Goal: Information Seeking & Learning: Understand process/instructions

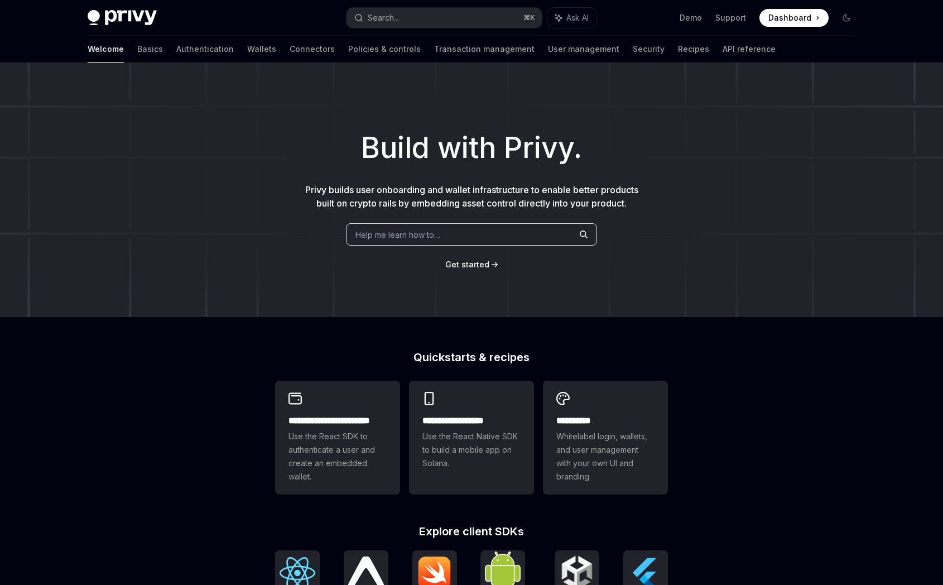
click at [424, 235] on span "Help me learn how to…" at bounding box center [397, 235] width 85 height 12
type textarea "*"
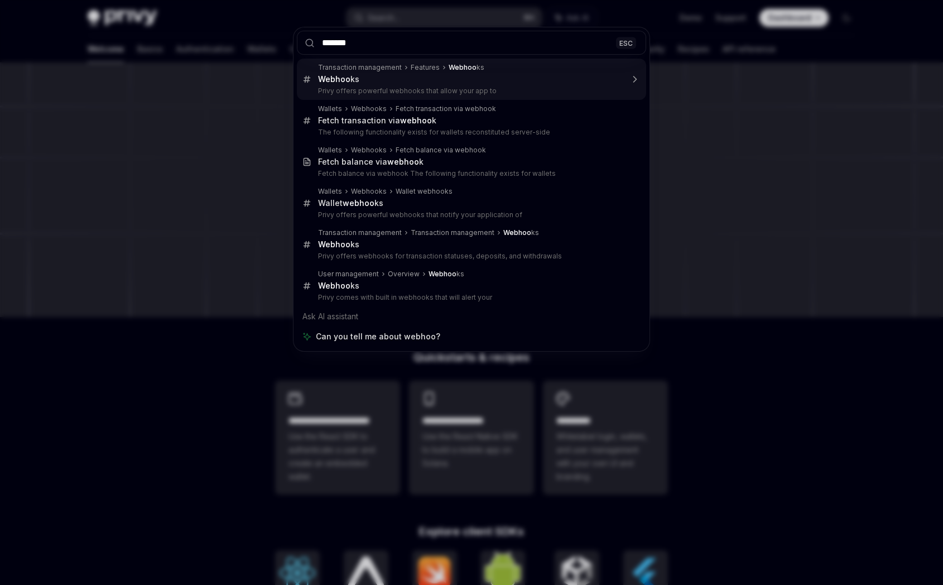
type input "********"
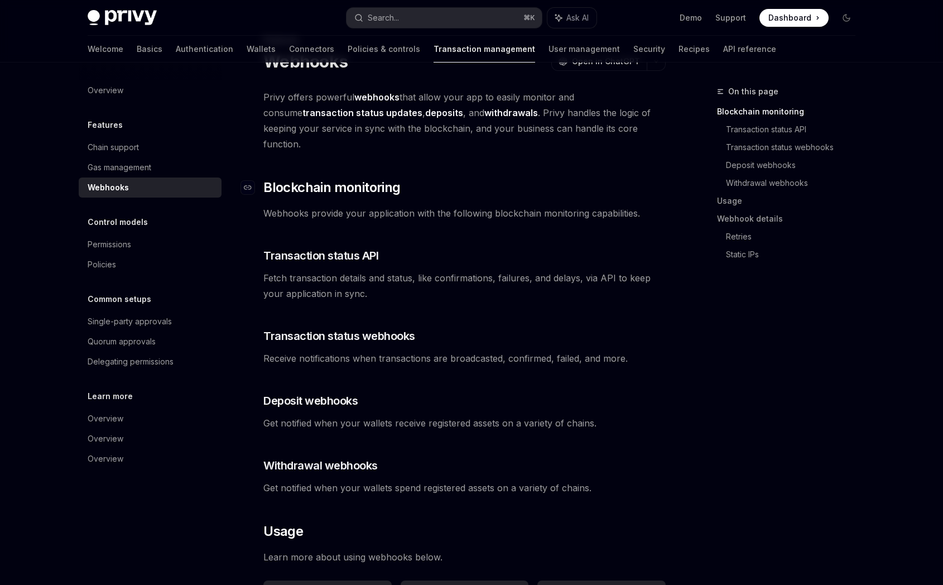
click at [388, 178] on span "Blockchain monitoring" at bounding box center [331, 187] width 137 height 18
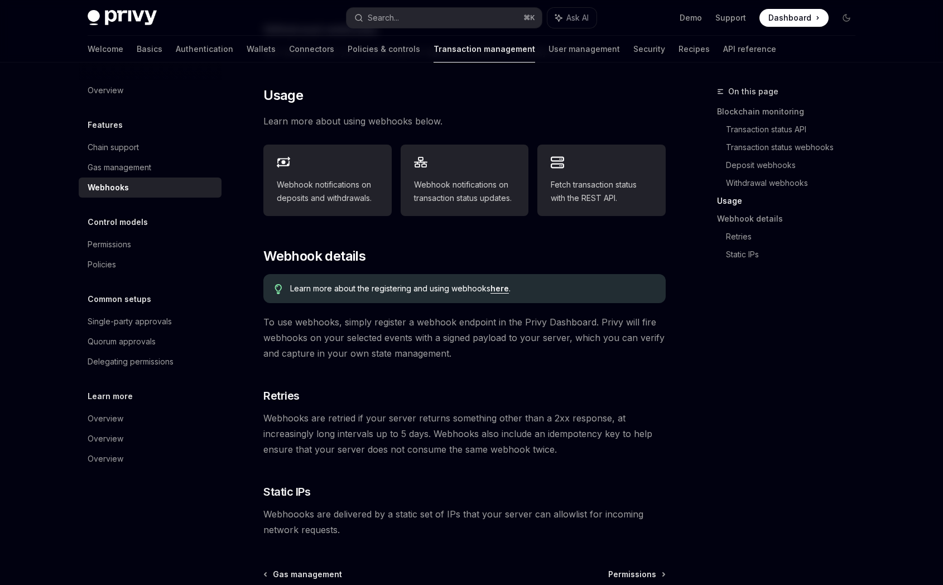
scroll to position [489, 0]
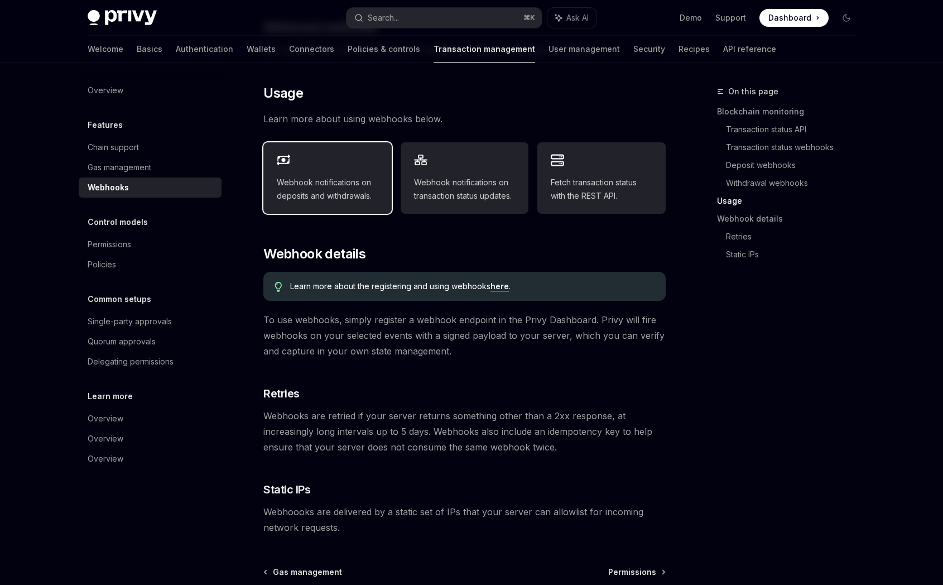
click at [346, 176] on span "Webhook notifications on deposits and withdrawals." at bounding box center [328, 189] width 102 height 27
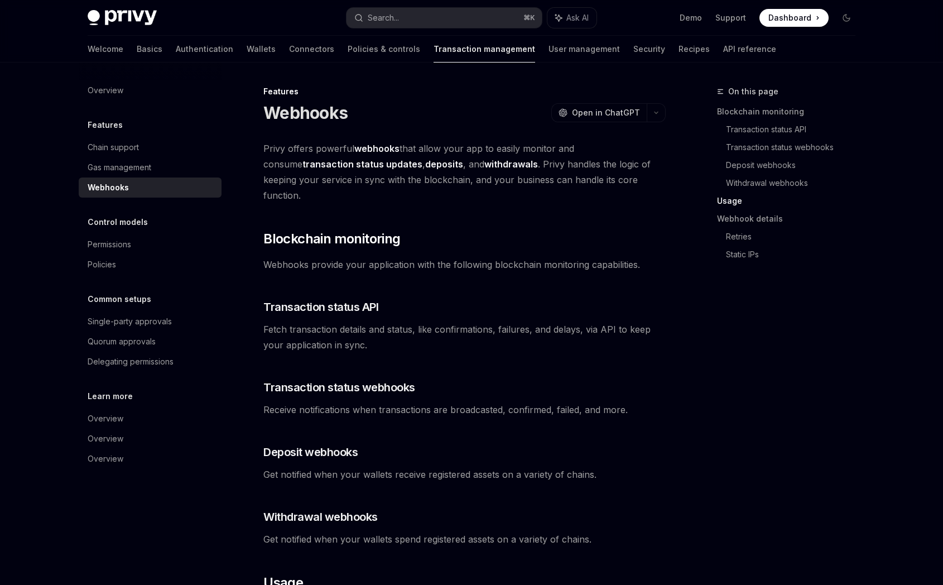
scroll to position [368, 0]
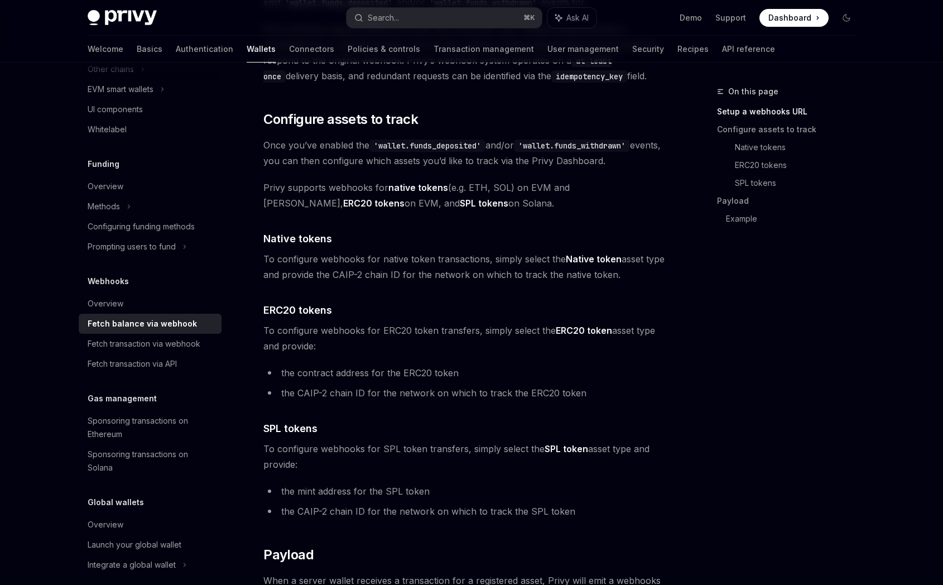
scroll to position [489, 0]
click at [151, 302] on div "Overview" at bounding box center [151, 303] width 127 height 13
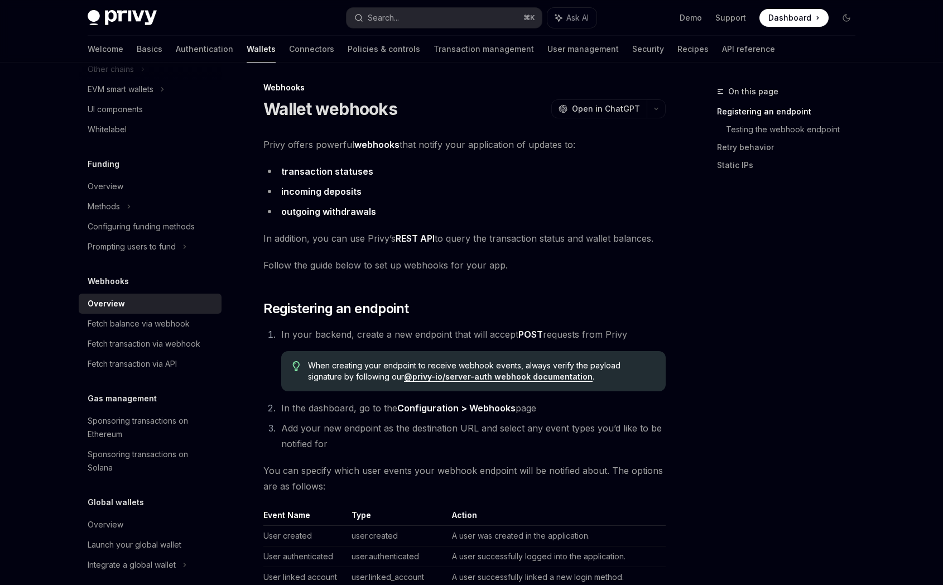
scroll to position [7, 0]
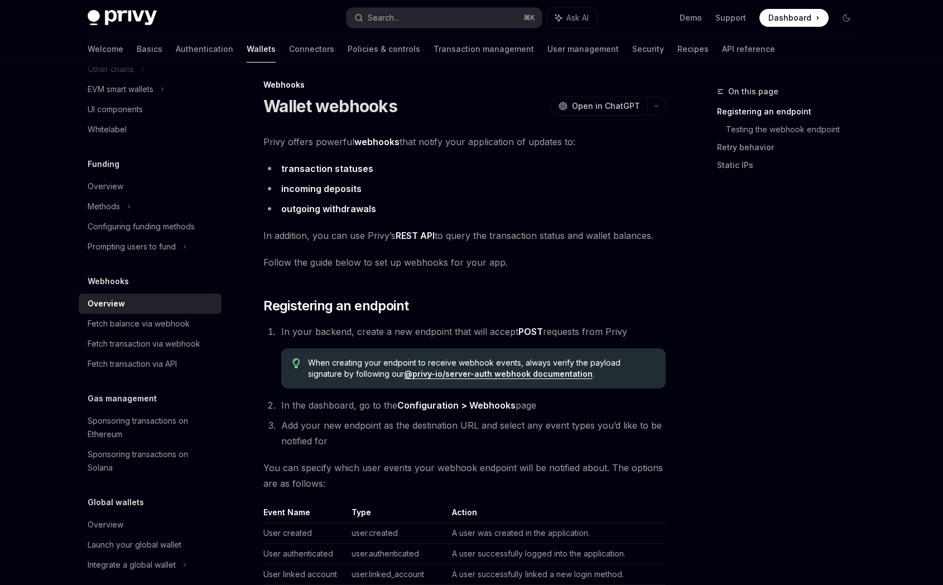
click at [137, 278] on div "Webhooks" at bounding box center [150, 280] width 143 height 13
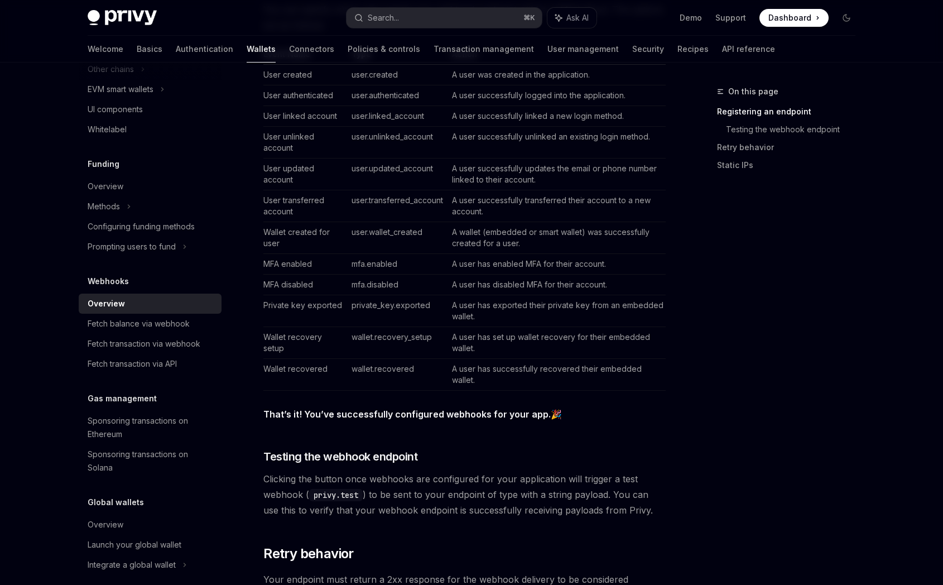
scroll to position [489, 0]
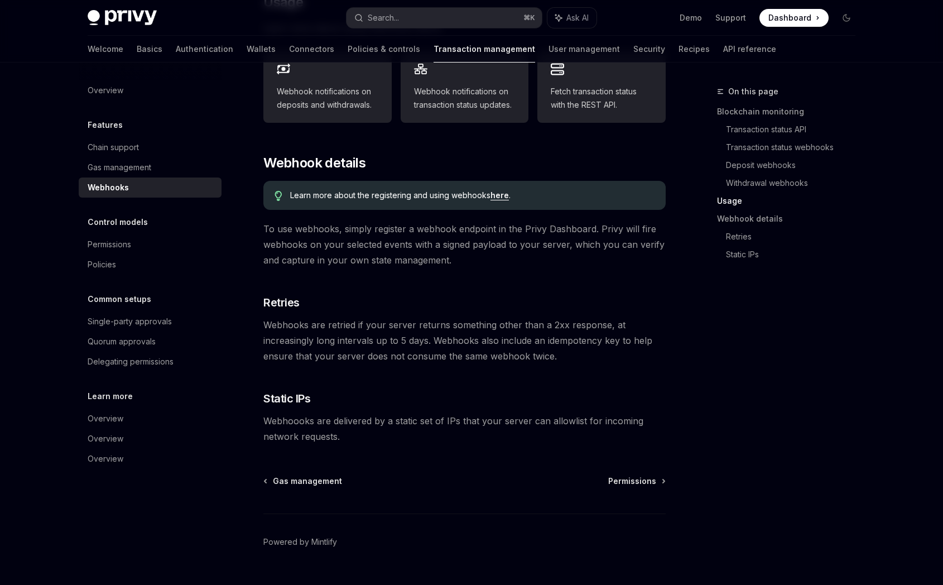
scroll to position [583, 0]
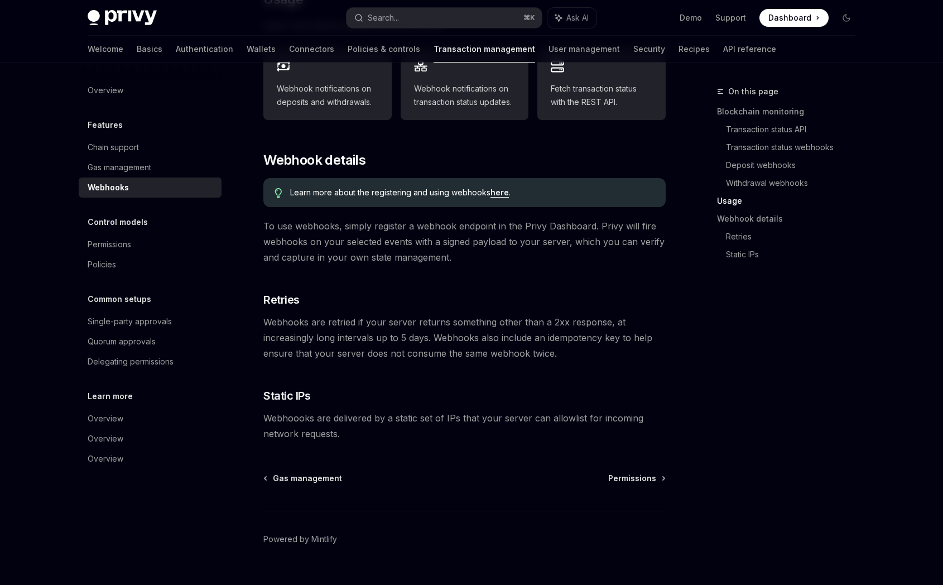
click at [502, 187] on link "here" at bounding box center [499, 192] width 18 height 10
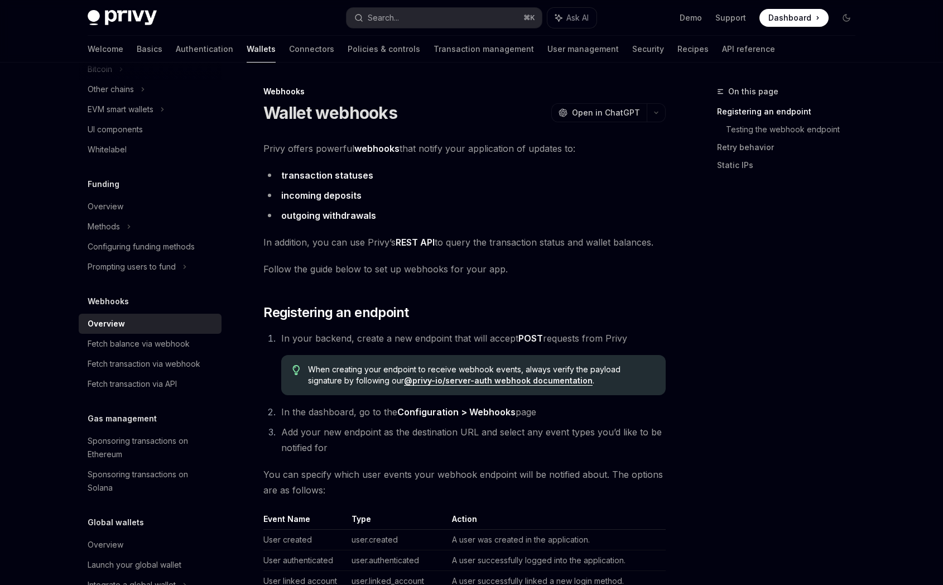
click at [446, 383] on link "@privy-io/server-auth webhook documentation" at bounding box center [498, 380] width 189 height 10
type textarea "*"
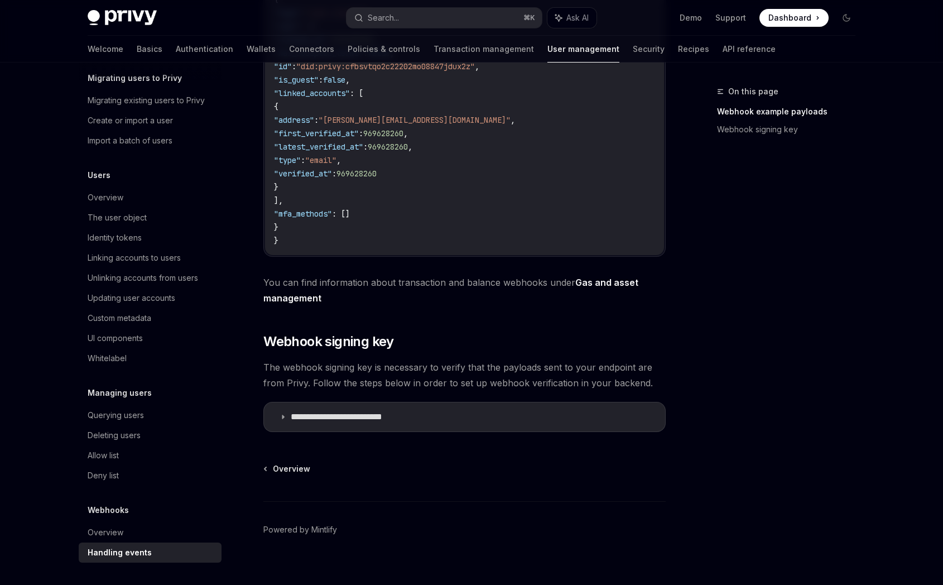
scroll to position [387, 0]
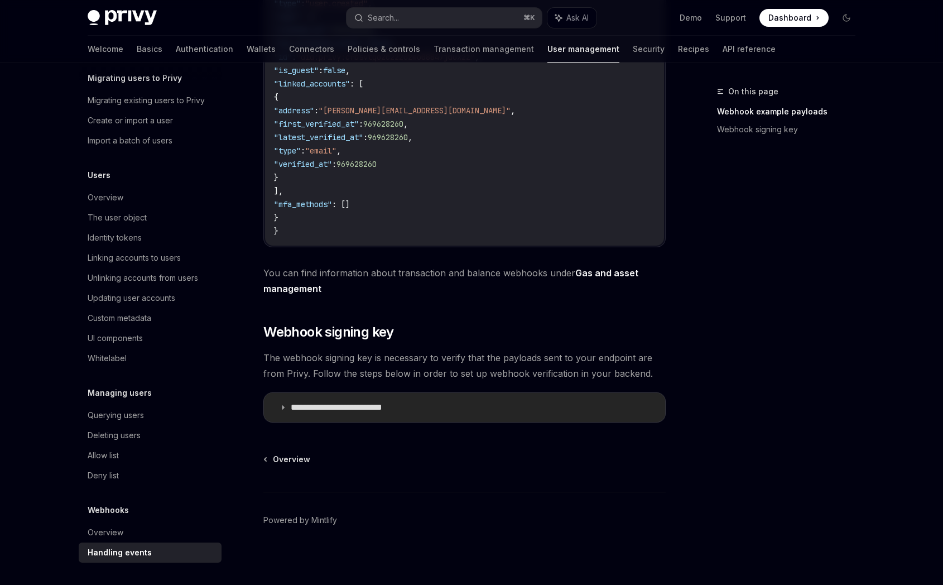
click at [282, 416] on summary "**********" at bounding box center [464, 407] width 401 height 29
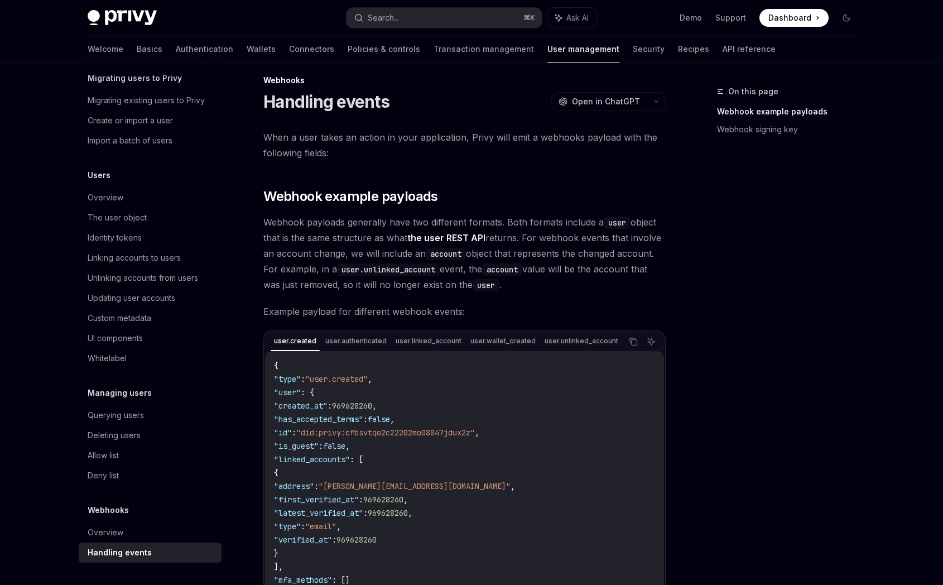
scroll to position [15, 0]
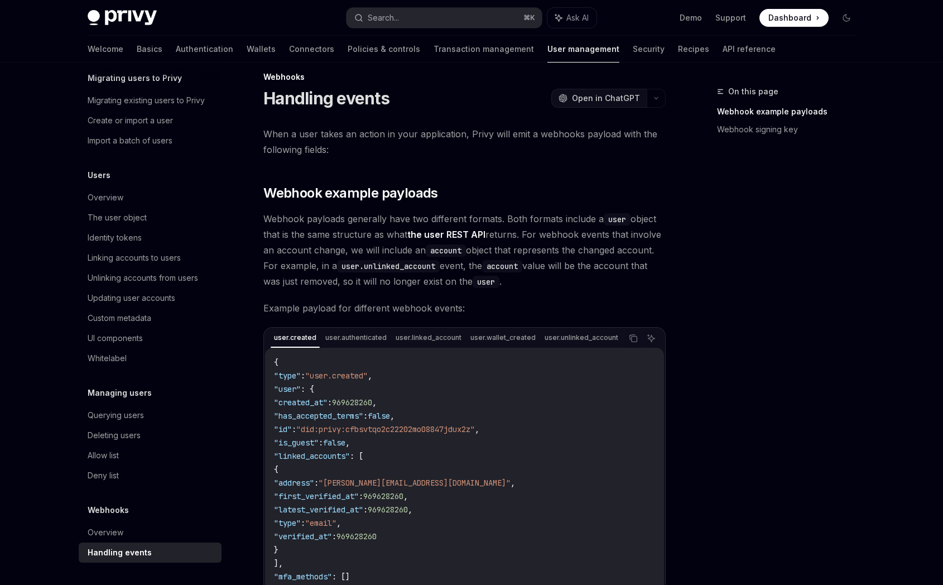
click at [629, 98] on span "Open in ChatGPT" at bounding box center [606, 98] width 68 height 11
click at [654, 100] on button "button" at bounding box center [655, 98] width 19 height 19
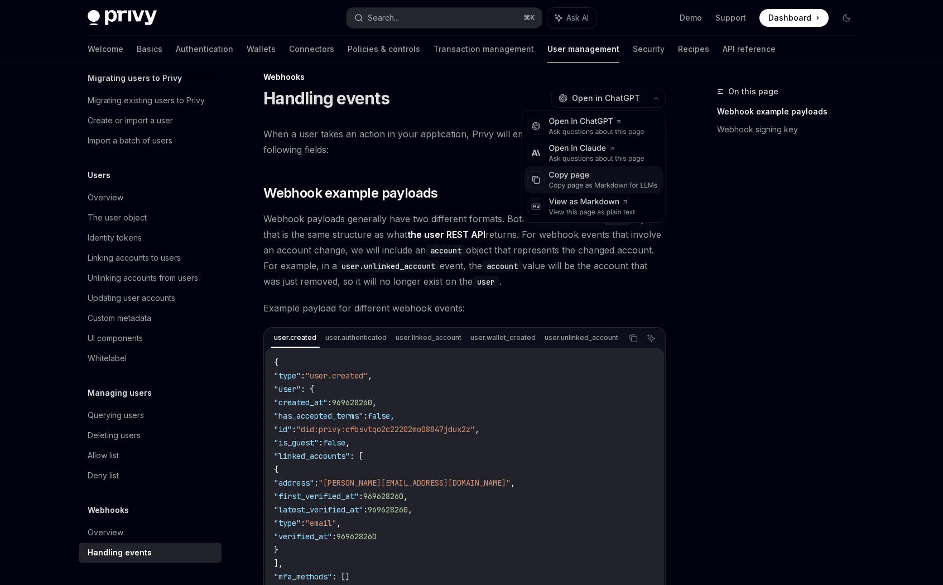
click at [625, 184] on div "Copy page as Markdown for LLMs" at bounding box center [603, 185] width 109 height 9
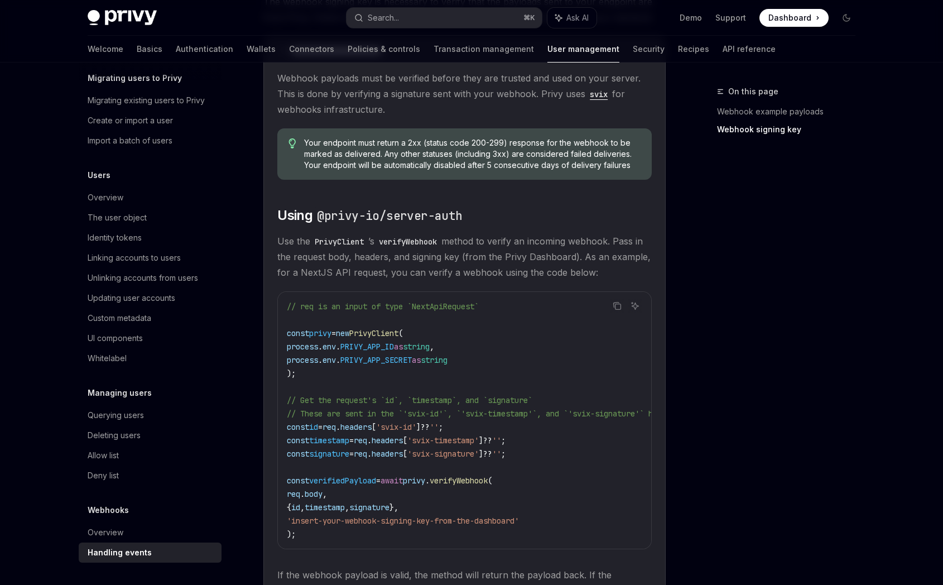
scroll to position [733, 0]
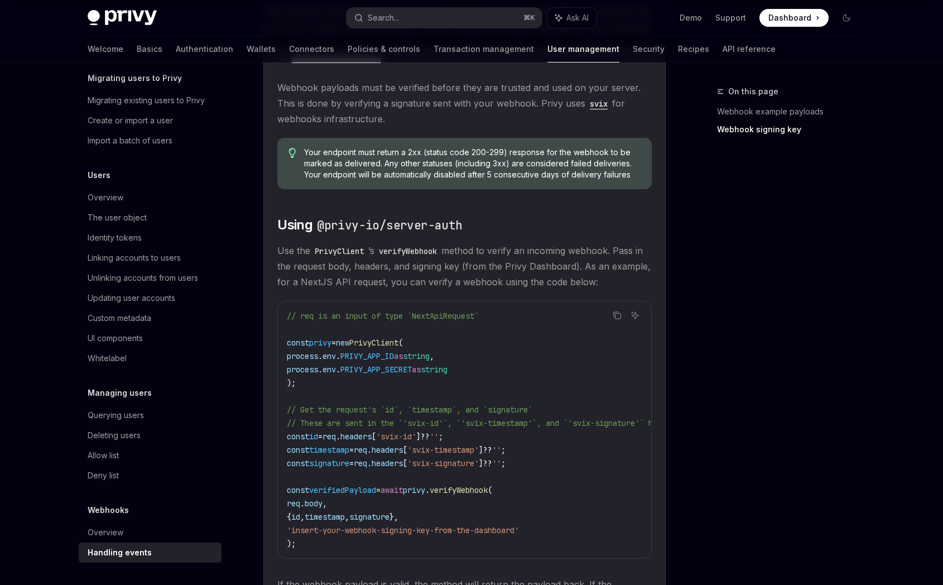
click at [347, 257] on code "PrivyClient" at bounding box center [339, 251] width 58 height 12
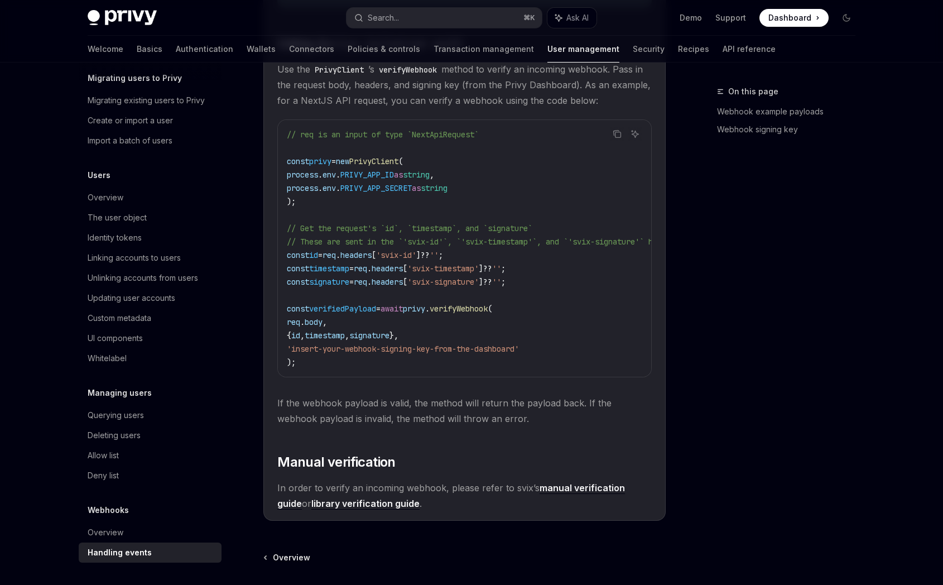
scroll to position [1025, 0]
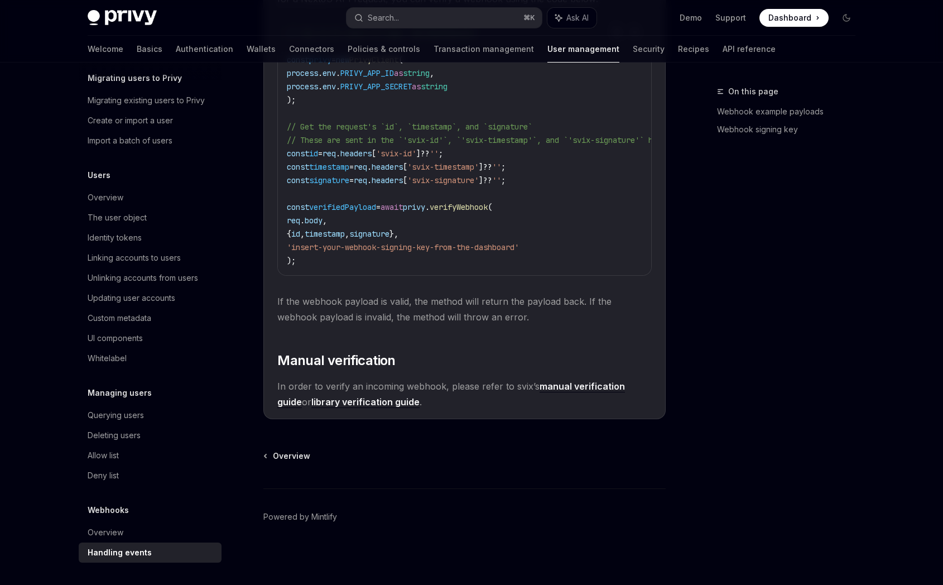
click at [576, 387] on link "manual verification guide" at bounding box center [450, 393] width 347 height 27
click at [359, 402] on link "library verification guide" at bounding box center [365, 402] width 108 height 12
click at [562, 386] on link "manual verification guide" at bounding box center [450, 393] width 347 height 27
click at [373, 401] on link "library verification guide" at bounding box center [365, 402] width 108 height 12
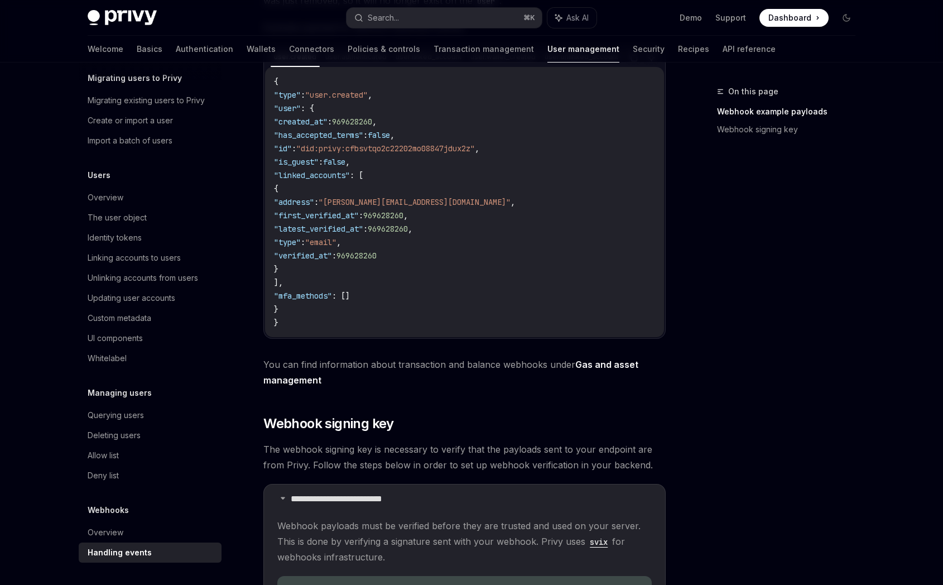
scroll to position [0, 0]
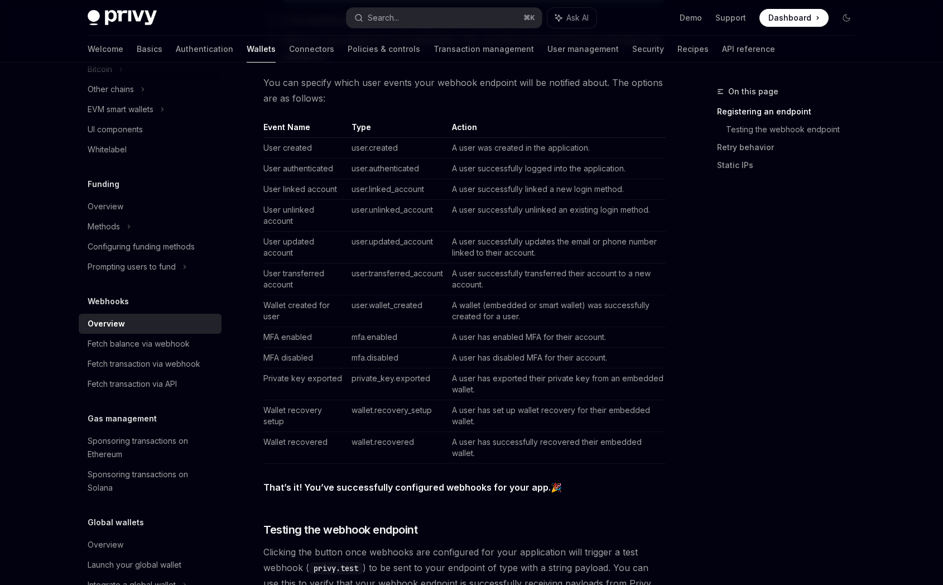
scroll to position [387, 0]
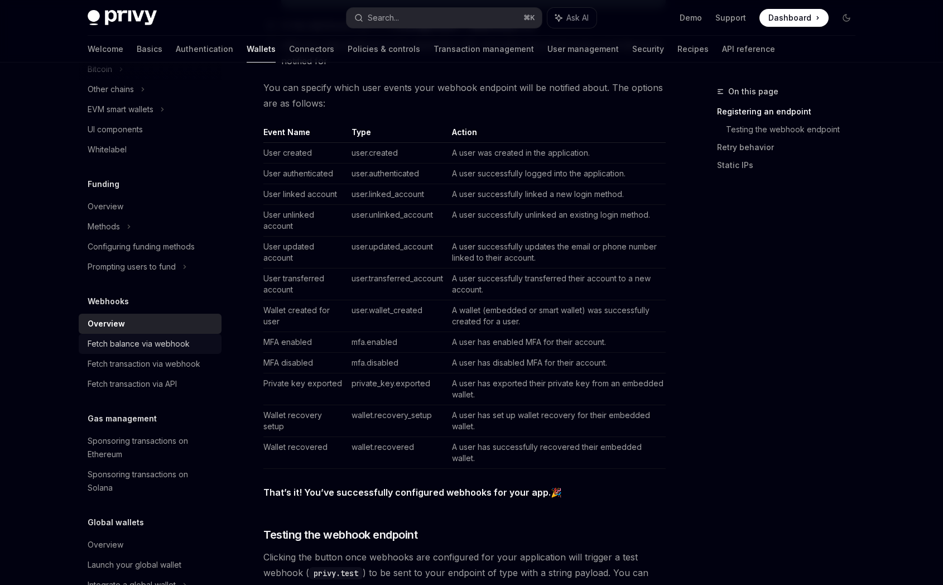
click at [169, 345] on div "Fetch balance via webhook" at bounding box center [139, 343] width 102 height 13
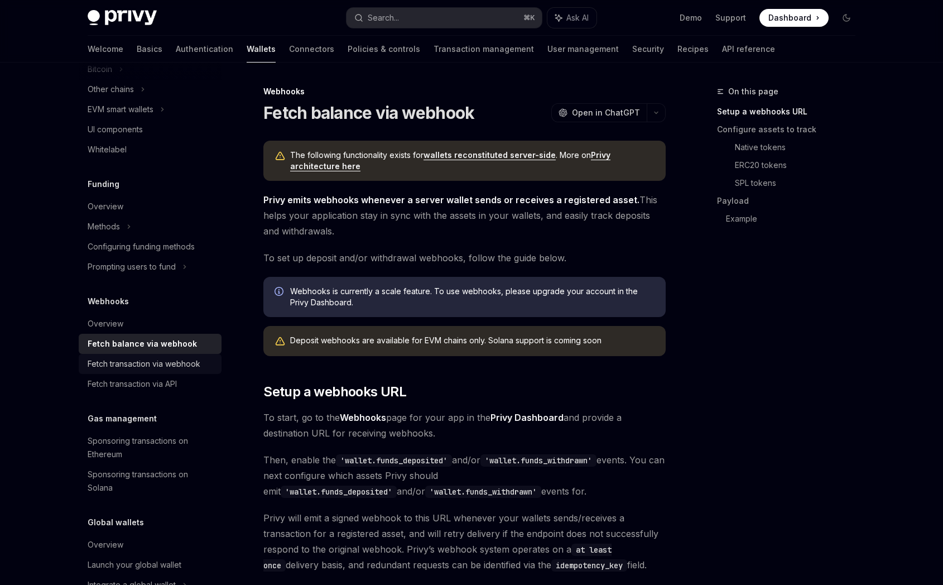
click at [187, 360] on div "Fetch transaction via webhook" at bounding box center [144, 363] width 113 height 13
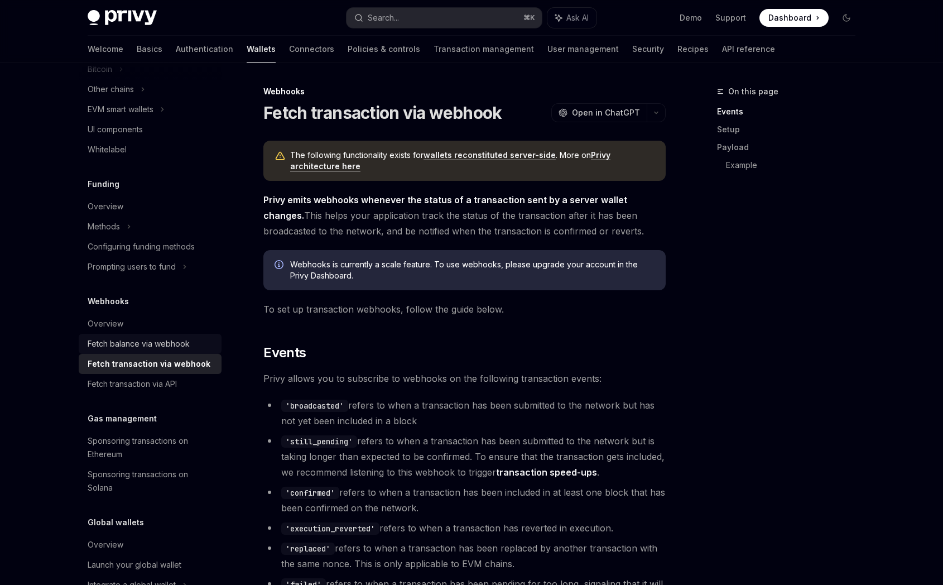
click at [163, 334] on link "Fetch balance via webhook" at bounding box center [150, 344] width 143 height 20
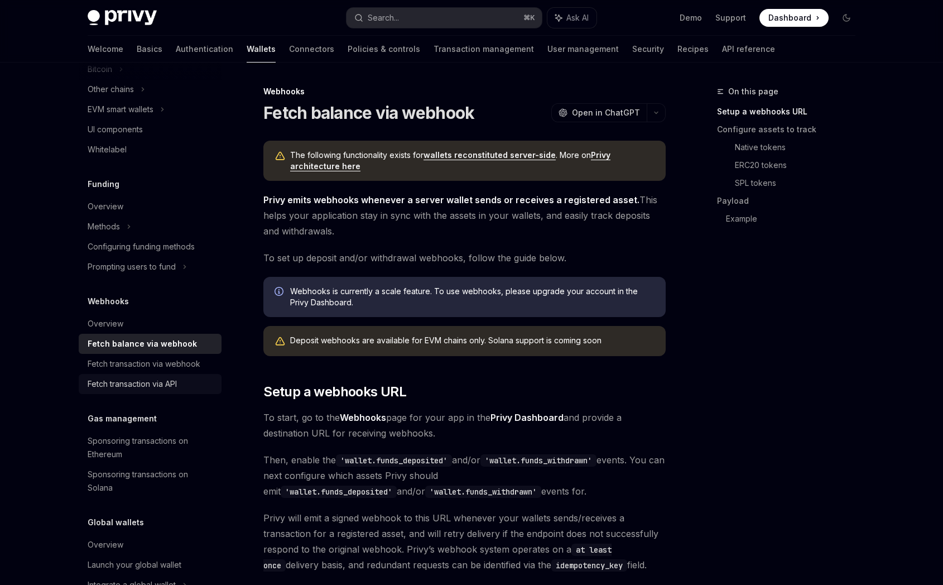
click at [164, 387] on div "Fetch transaction via API" at bounding box center [132, 383] width 89 height 13
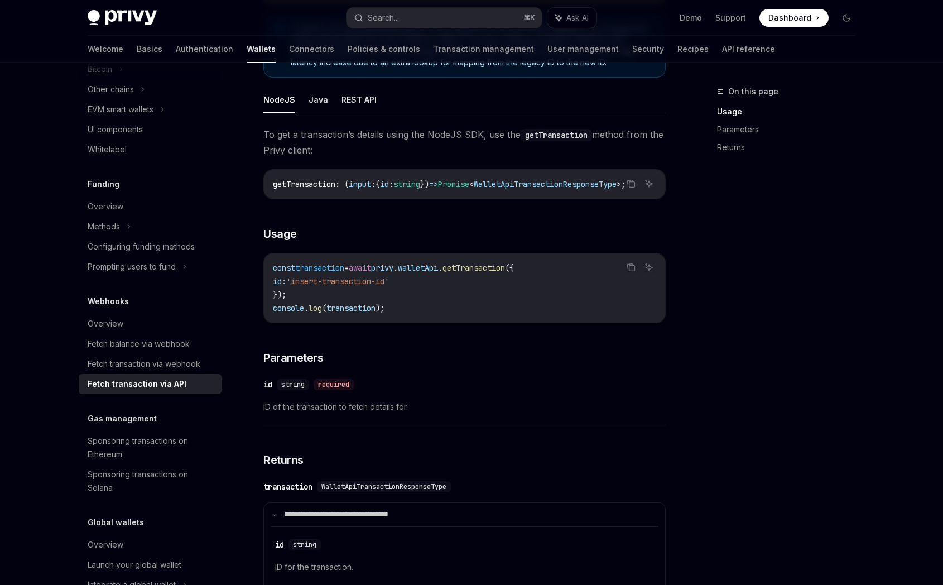
scroll to position [178, 0]
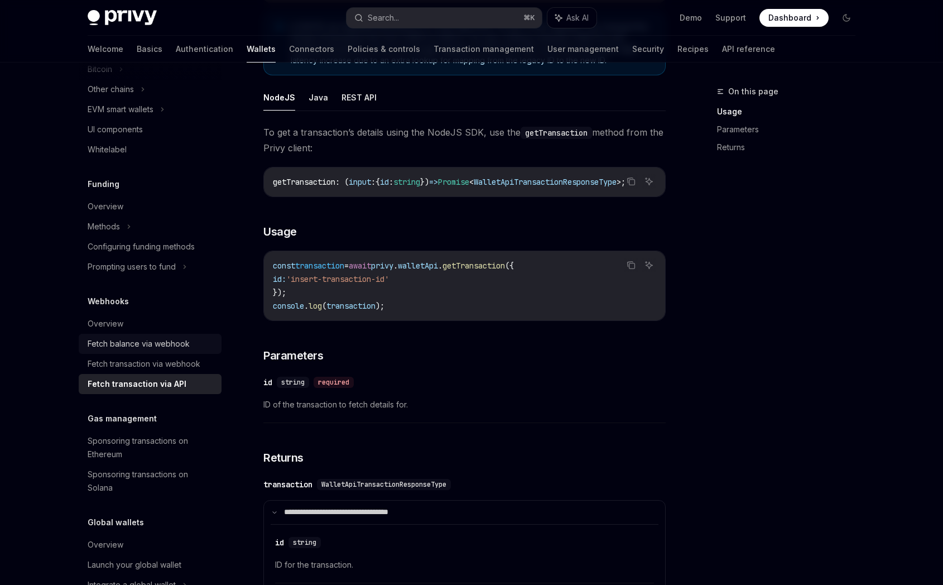
click at [177, 351] on link "Fetch balance via webhook" at bounding box center [150, 344] width 143 height 20
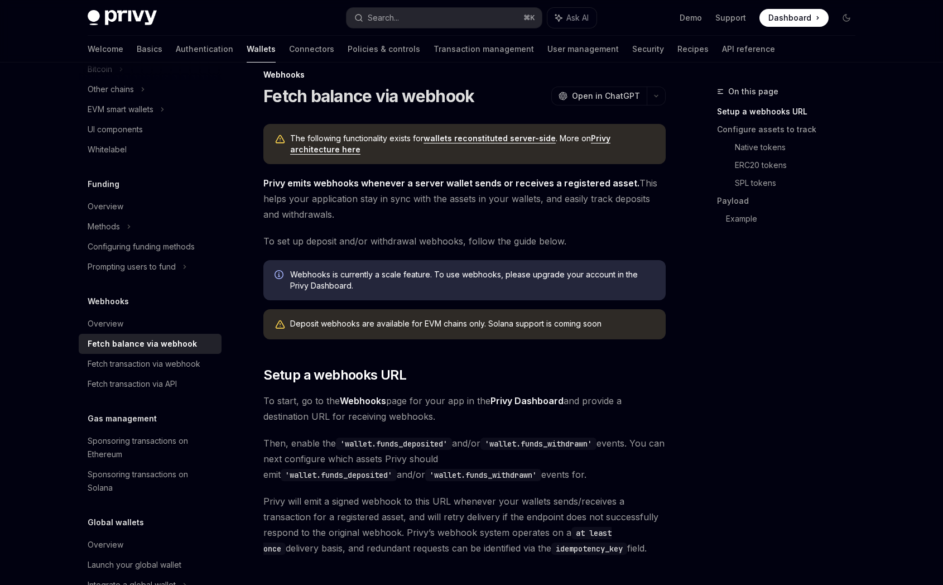
scroll to position [16, 0]
click at [158, 389] on div "Fetch transaction via API" at bounding box center [132, 383] width 89 height 13
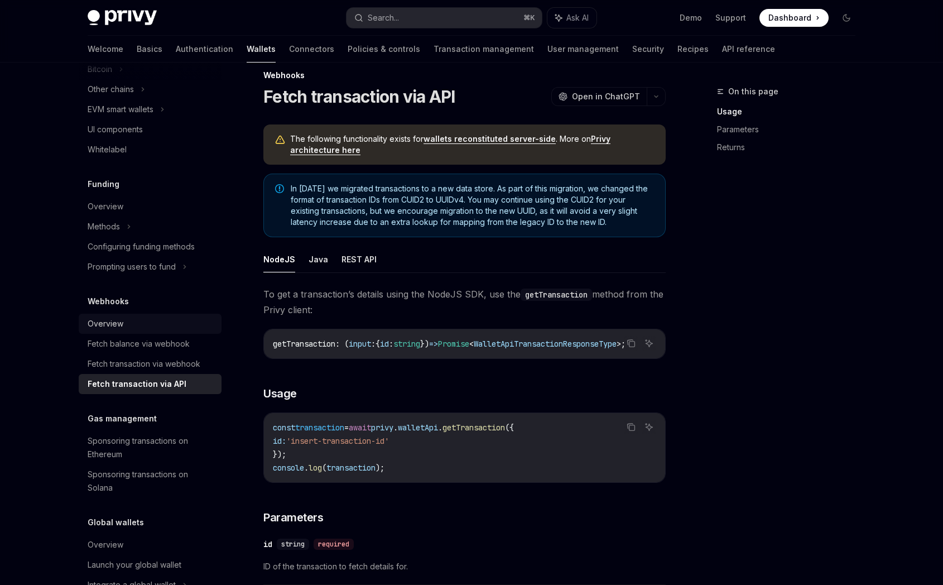
click at [118, 318] on div "Overview" at bounding box center [106, 323] width 36 height 13
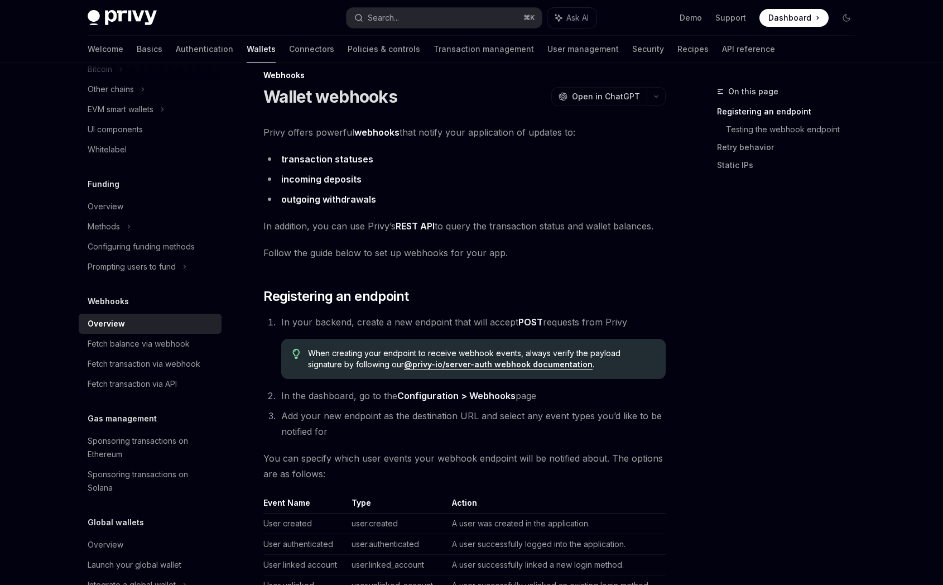
type textarea "*"
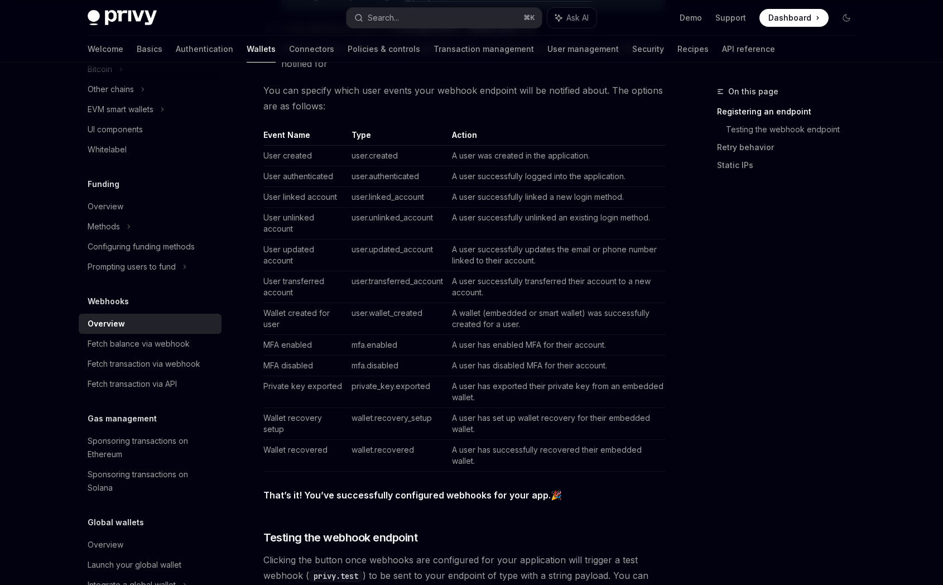
scroll to position [385, 0]
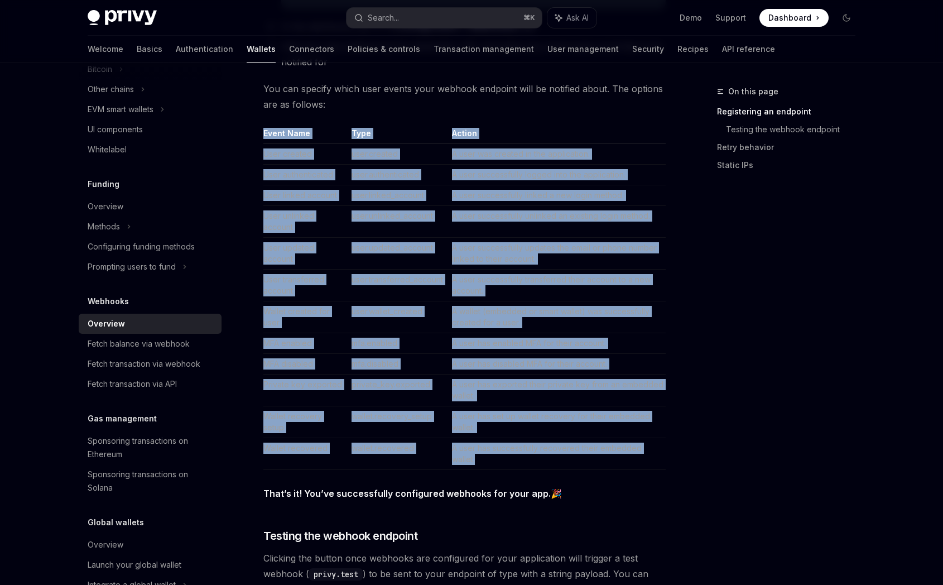
drag, startPoint x: 260, startPoint y: 130, endPoint x: 559, endPoint y: 459, distance: 444.6
click at [559, 459] on div "Webhooks Wallet webhooks OpenAI Open in ChatGPT OpenAI Open in ChatGPT Privy of…" at bounding box center [360, 475] width 616 height 1553
copy table "Event Name Type Action User created user.created A user was created in the appl…"
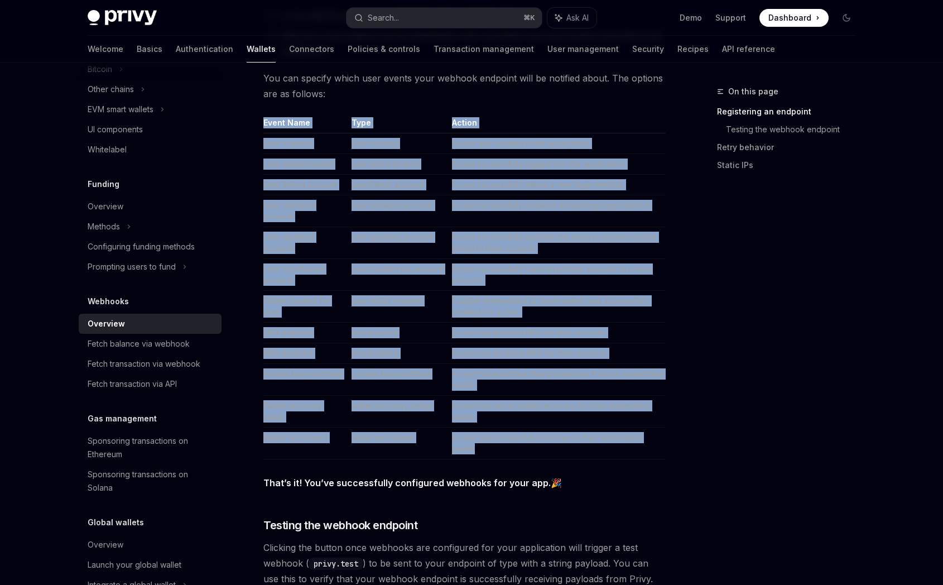
scroll to position [390, 0]
